Goal: Transaction & Acquisition: Purchase product/service

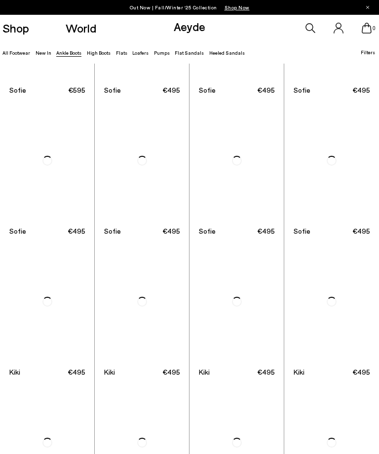
scroll to position [526, 0]
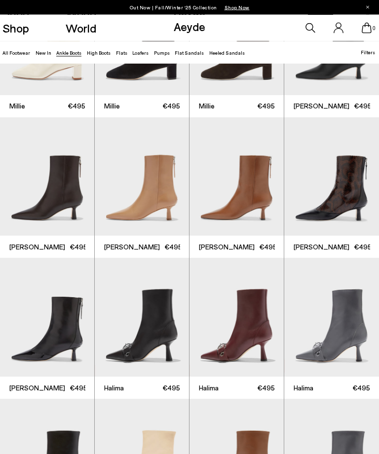
scroll to position [1487, 0]
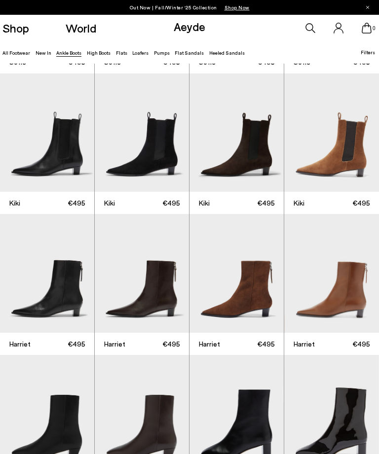
scroll to position [660, 0]
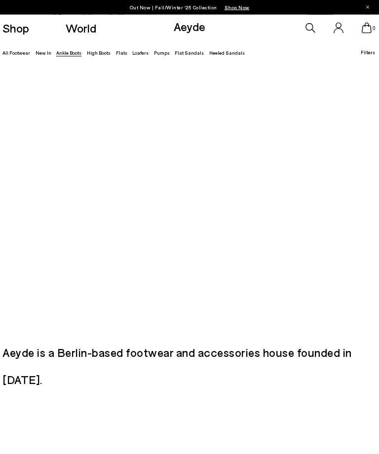
scroll to position [660, 0]
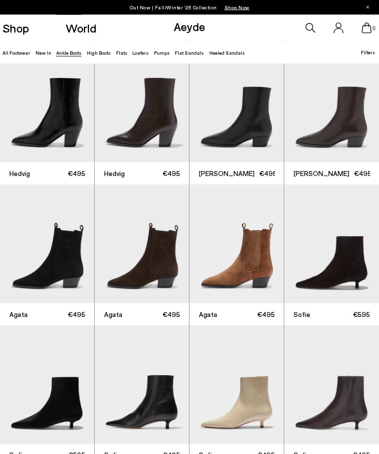
scroll to position [159, 0]
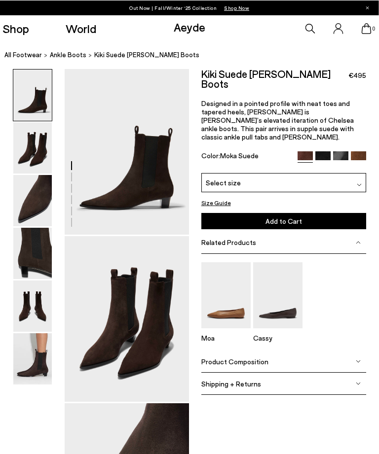
scroll to position [0, 12]
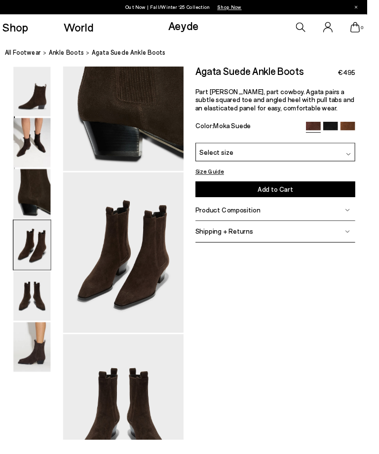
scroll to position [629, 0]
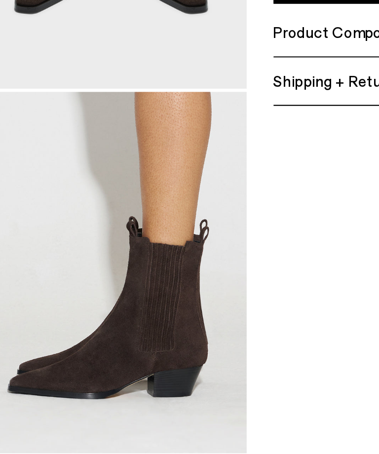
scroll to position [699, 0]
